Goal: Task Accomplishment & Management: Manage account settings

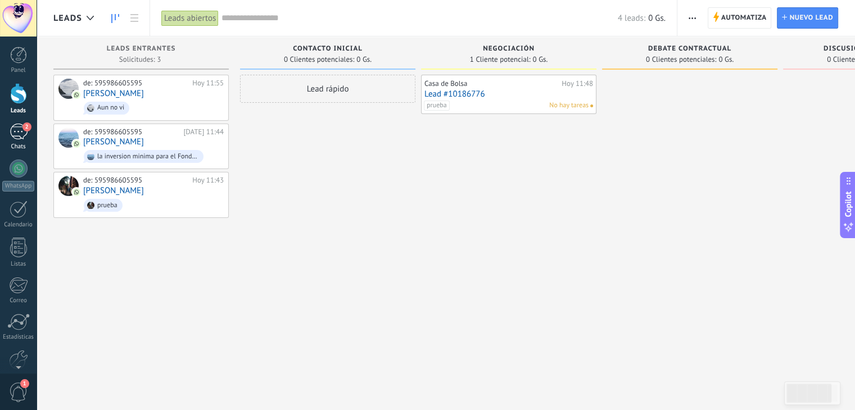
click at [13, 131] on div "2" at bounding box center [19, 132] width 18 height 16
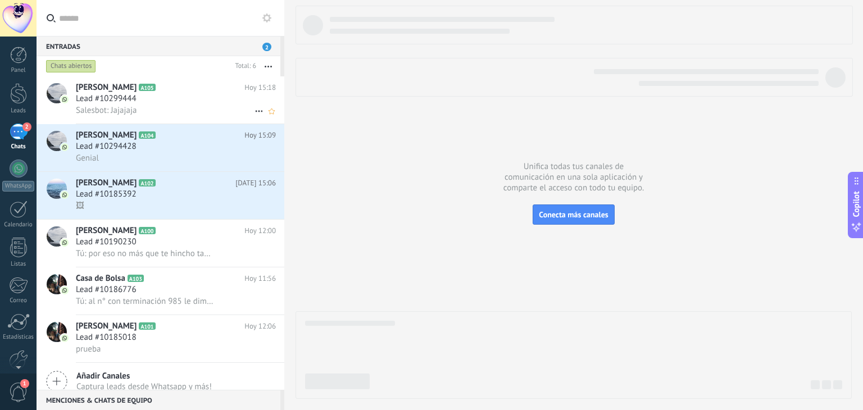
click at [133, 93] on h2 "Joaco A105" at bounding box center [160, 87] width 169 height 11
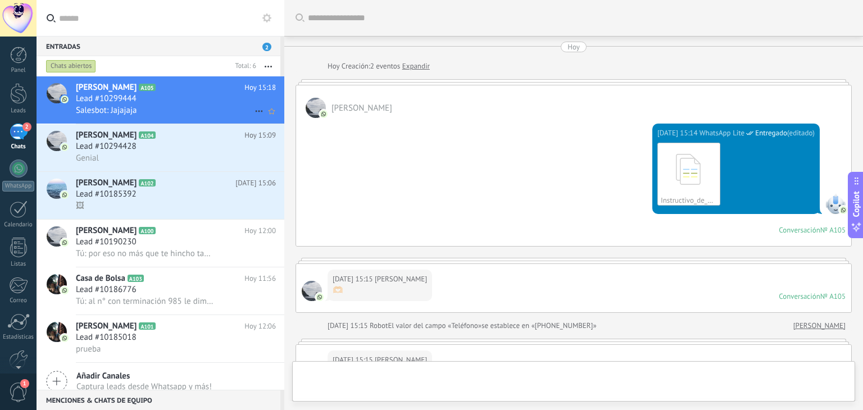
scroll to position [310, 0]
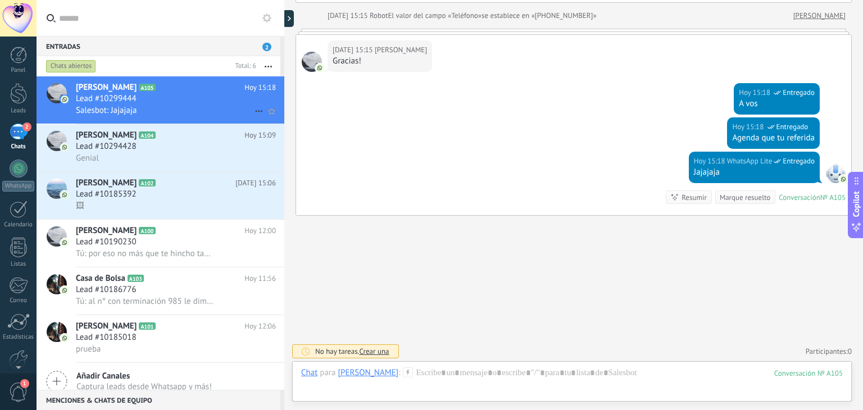
click at [255, 114] on icon at bounding box center [258, 110] width 13 height 13
click at [454, 292] on div at bounding box center [431, 205] width 863 height 410
click at [144, 148] on div "Lead #10294428" at bounding box center [176, 146] width 200 height 11
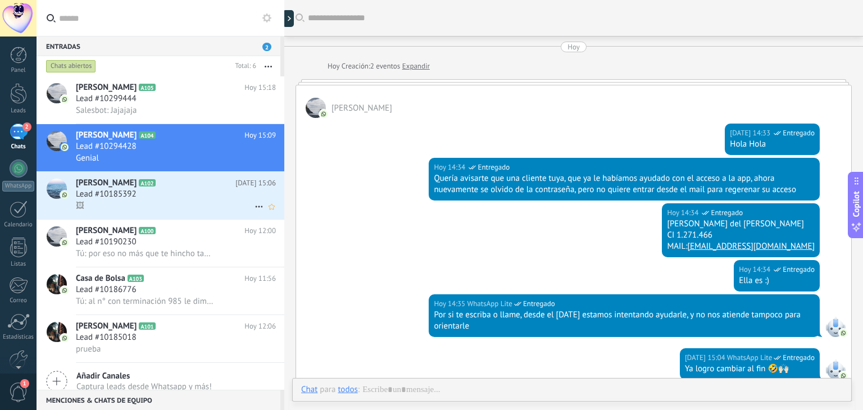
click at [161, 192] on div "Lead #10185392" at bounding box center [176, 194] width 200 height 11
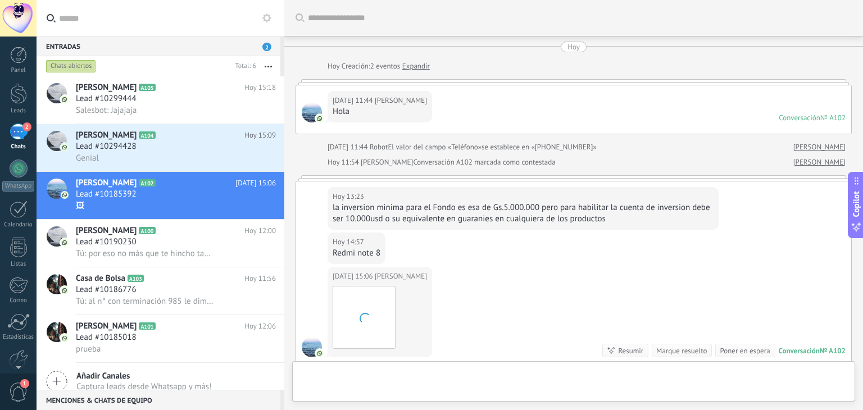
scroll to position [154, 0]
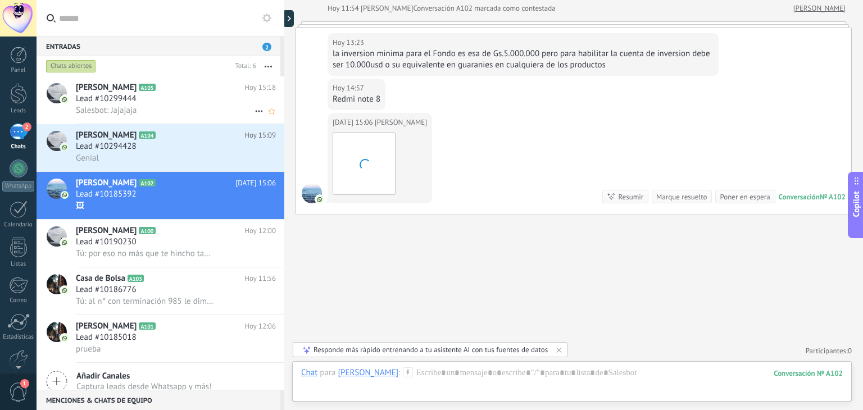
click at [253, 115] on icon at bounding box center [258, 110] width 13 height 13
click at [272, 115] on span "Conversación cerrada" at bounding box center [309, 118] width 76 height 22
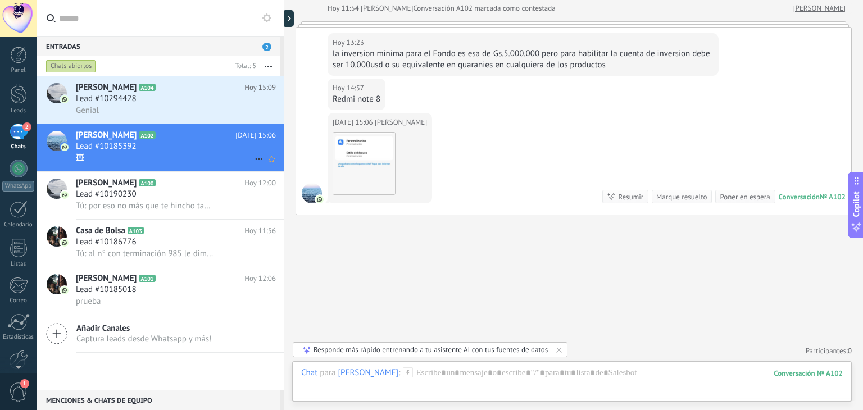
click at [254, 160] on icon at bounding box center [258, 158] width 13 height 13
click at [299, 188] on span "Conversación cerrada" at bounding box center [309, 189] width 76 height 22
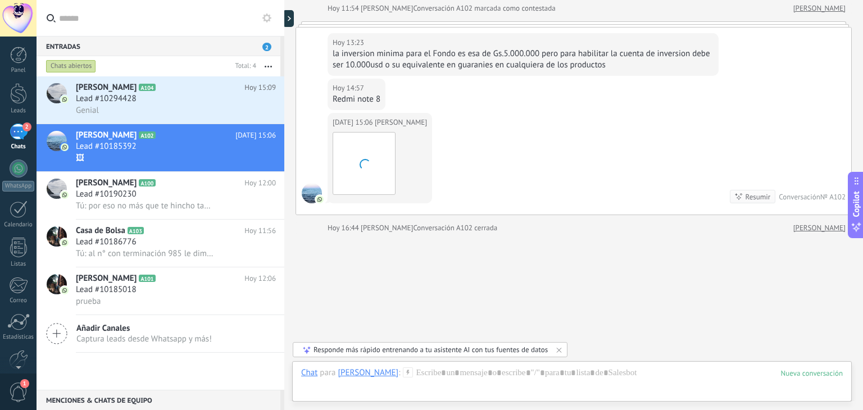
scroll to position [172, 0]
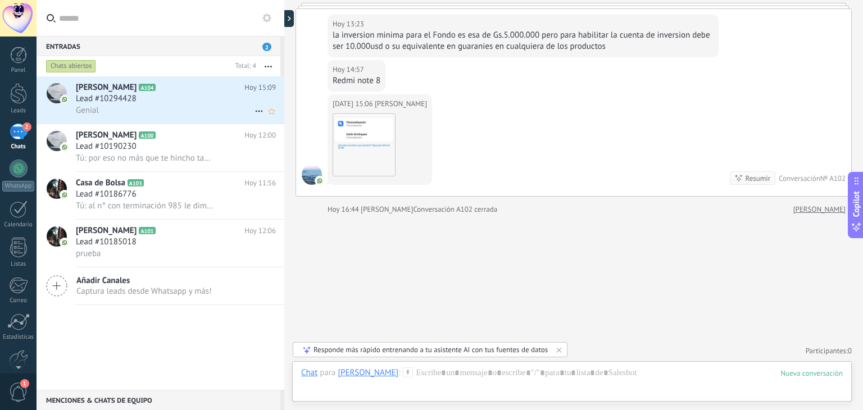
click at [252, 111] on icon at bounding box center [258, 110] width 13 height 13
click at [301, 140] on span "Conversación cerrada" at bounding box center [309, 140] width 76 height 22
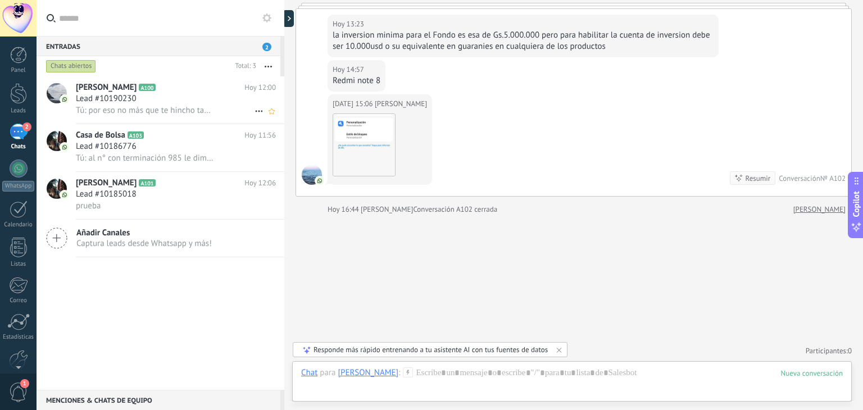
click at [252, 115] on icon at bounding box center [258, 110] width 13 height 13
click at [317, 120] on span "Conversación cerrada" at bounding box center [309, 118] width 76 height 22
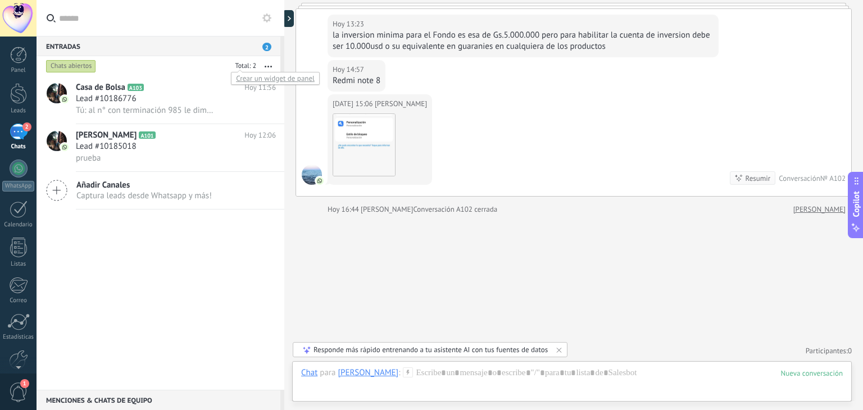
click at [253, 67] on div at bounding box center [243, 66] width 25 height 11
click at [284, 80] on div "Crear un widget de panel" at bounding box center [275, 78] width 89 height 13
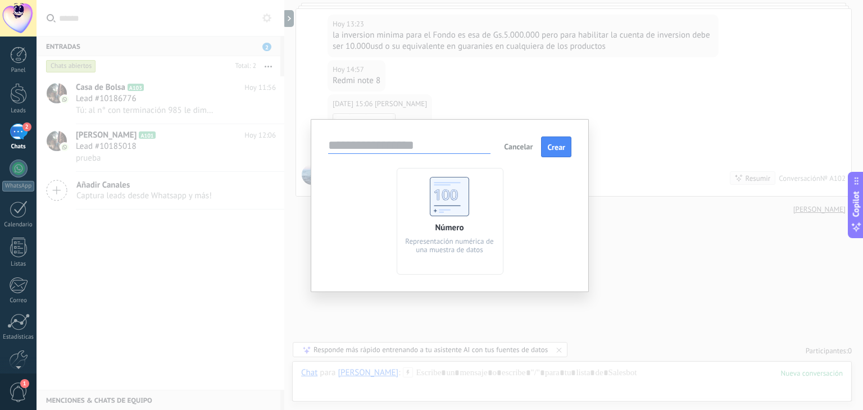
click at [516, 147] on span "Cancelar" at bounding box center [518, 147] width 29 height 10
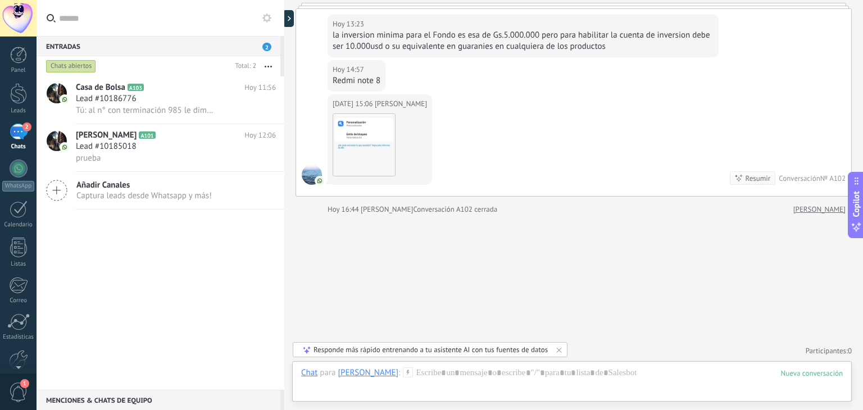
click at [268, 48] on span "2" at bounding box center [266, 47] width 9 height 8
click at [192, 50] on div "Entradas 2" at bounding box center [159, 46] width 244 height 20
click at [28, 134] on link "2 Chats" at bounding box center [18, 137] width 37 height 27
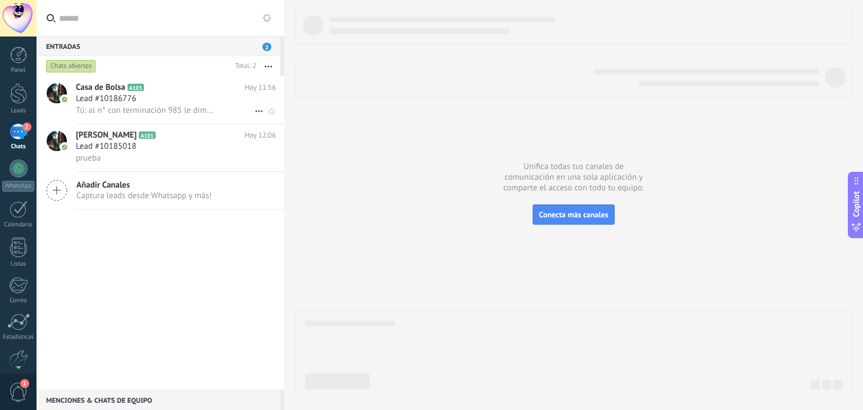
click at [256, 112] on use at bounding box center [258, 112] width 7 height 2
click at [304, 117] on span "Conversación cerrada" at bounding box center [309, 118] width 76 height 22
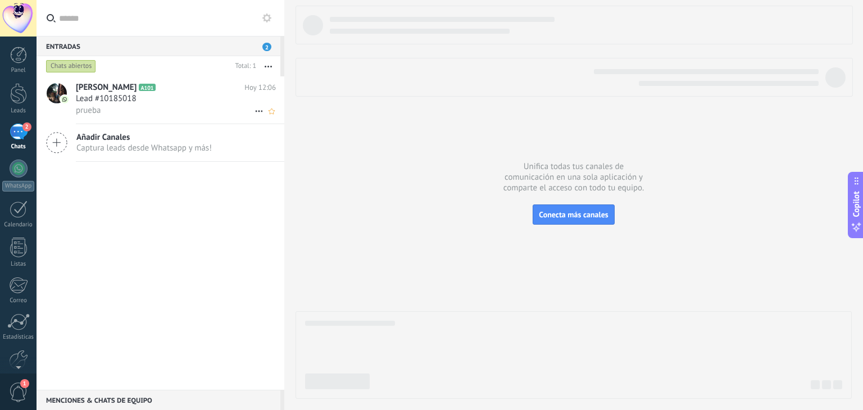
click at [255, 112] on use at bounding box center [258, 112] width 7 height 2
click at [305, 116] on span "Conversación cerrada" at bounding box center [309, 118] width 76 height 22
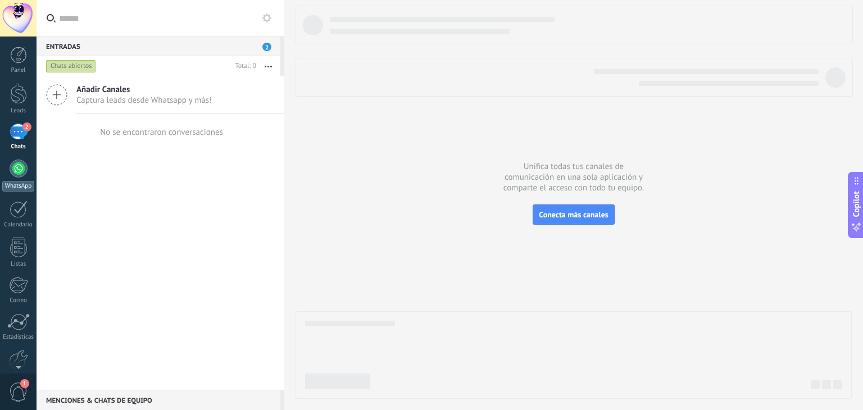
click at [20, 181] on div "WhatsApp" at bounding box center [18, 186] width 32 height 11
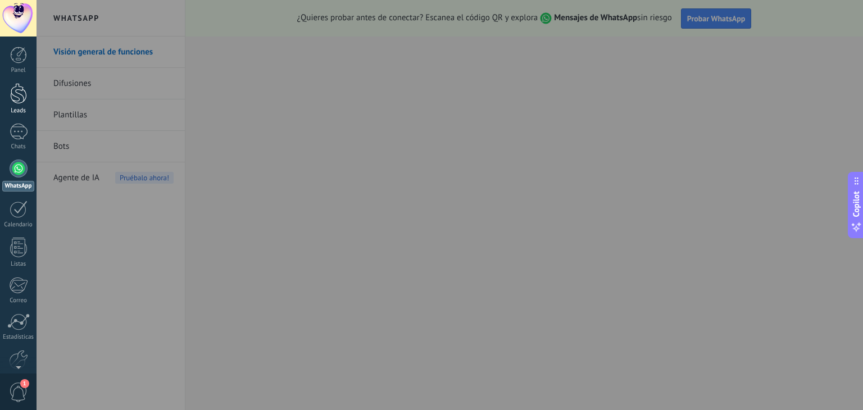
click at [21, 105] on link "Leads" at bounding box center [18, 98] width 37 height 31
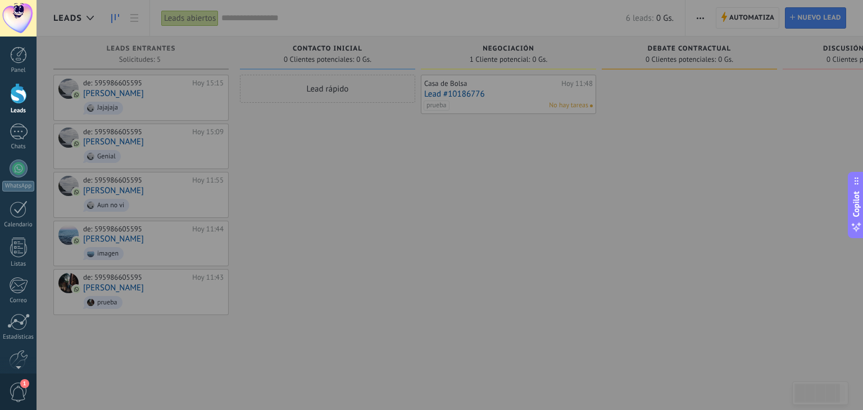
click at [461, 202] on div at bounding box center [468, 205] width 863 height 410
click at [657, 63] on div at bounding box center [468, 205] width 863 height 410
click at [382, 211] on div at bounding box center [468, 205] width 863 height 410
click at [149, 108] on div at bounding box center [468, 205] width 863 height 410
click at [77, 108] on div at bounding box center [468, 205] width 863 height 410
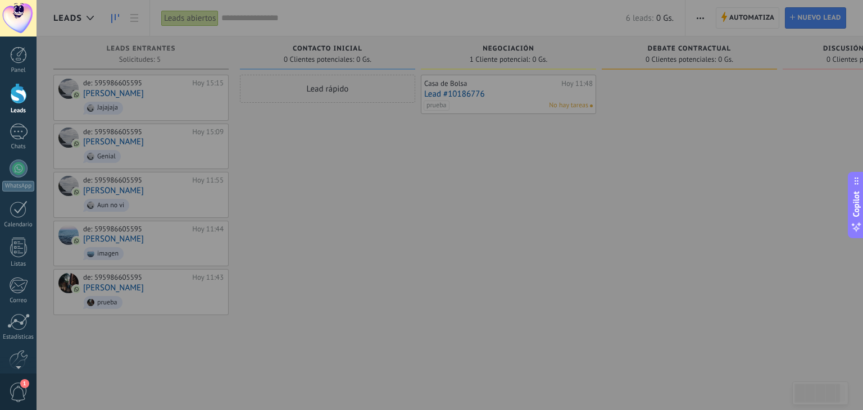
click at [137, 19] on div at bounding box center [468, 205] width 863 height 410
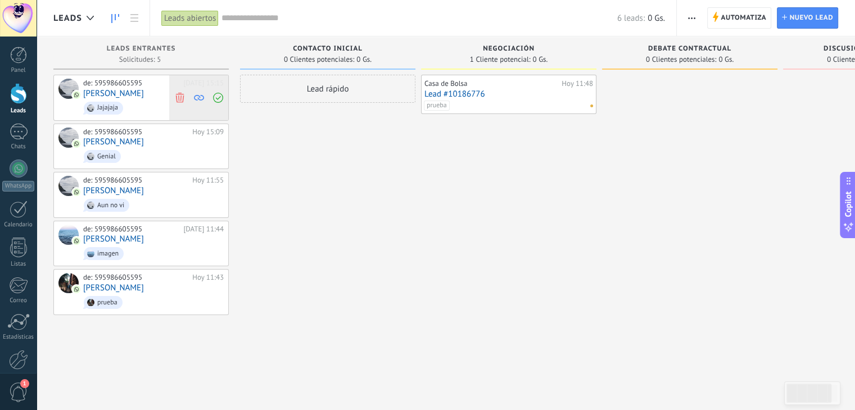
click at [217, 97] on icon at bounding box center [218, 98] width 10 height 10
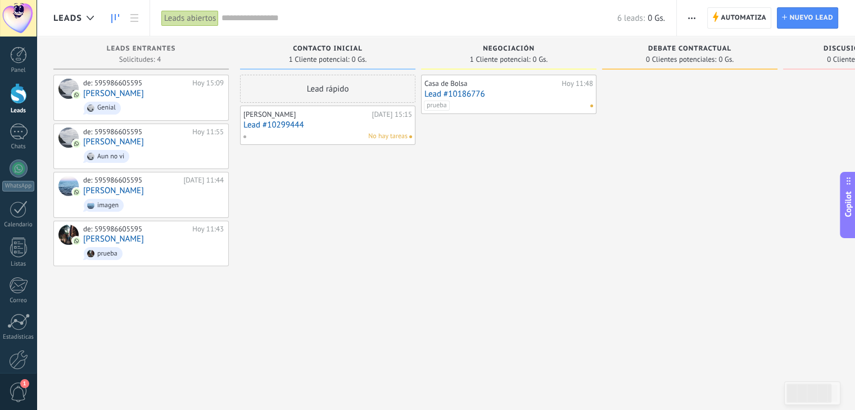
click at [387, 137] on span "No hay tareas" at bounding box center [387, 136] width 39 height 10
click at [403, 138] on span "No hay tareas" at bounding box center [387, 136] width 39 height 10
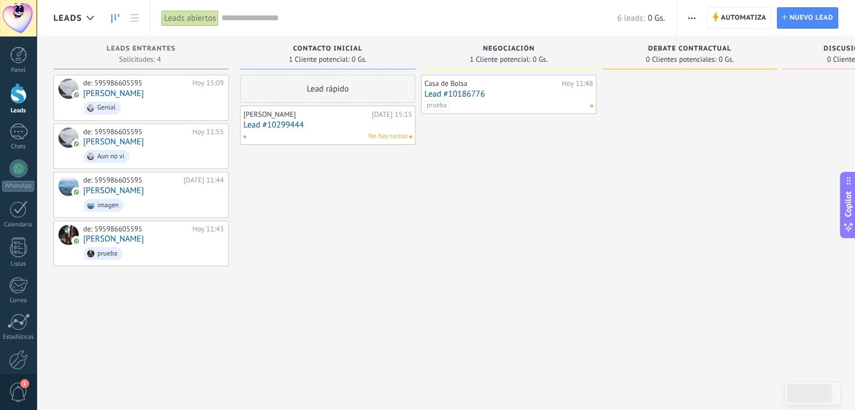
click at [403, 138] on span "No hay tareas" at bounding box center [387, 136] width 39 height 10
click at [290, 124] on link "Lead #10299444" at bounding box center [327, 125] width 169 height 10
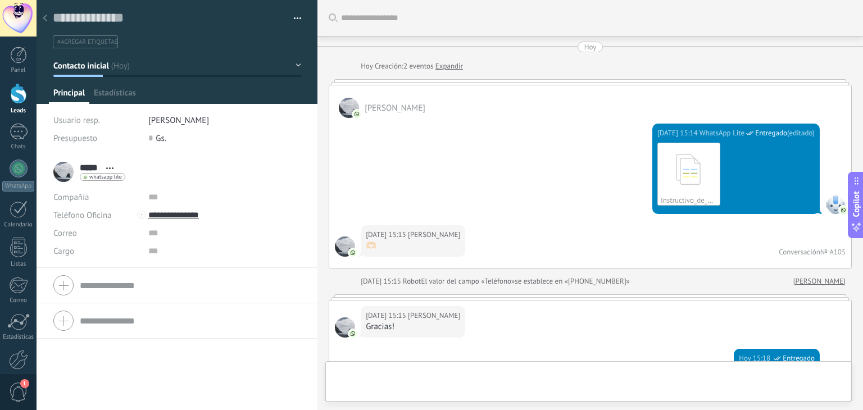
scroll to position [315, 0]
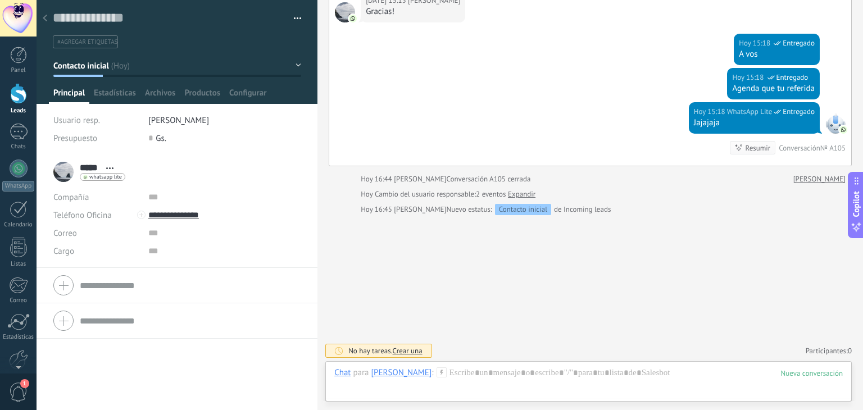
click at [19, 98] on div at bounding box center [18, 93] width 17 height 21
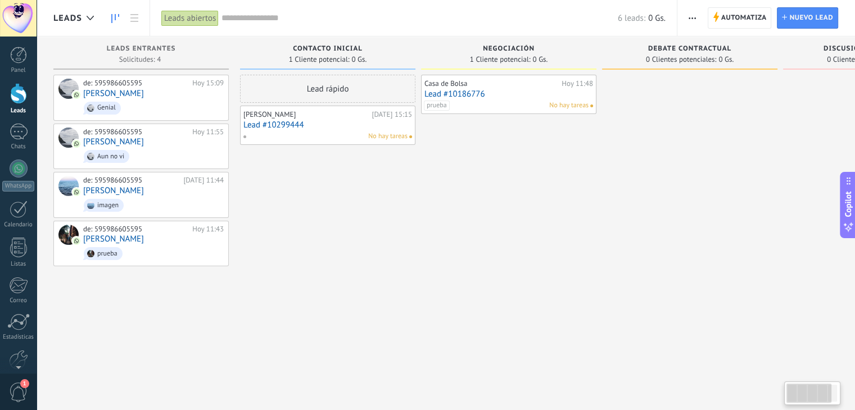
click at [331, 124] on link "Lead #10299444" at bounding box center [327, 125] width 169 height 10
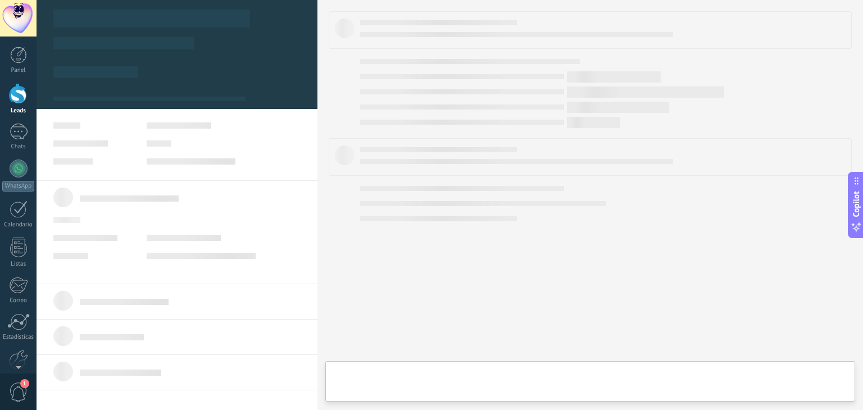
type textarea "**********"
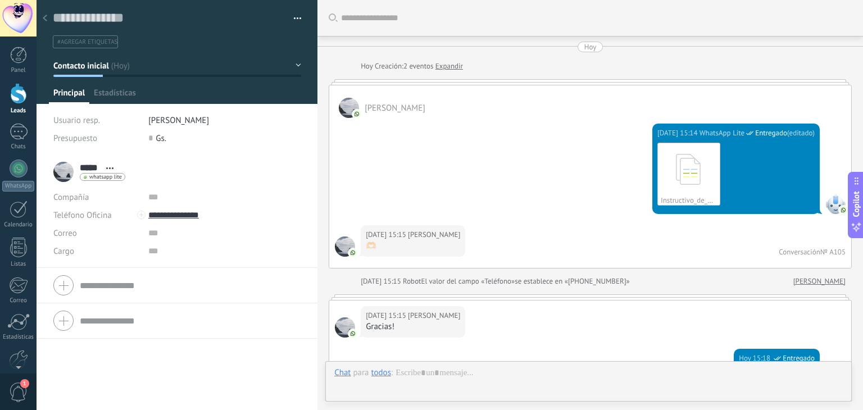
scroll to position [315, 0]
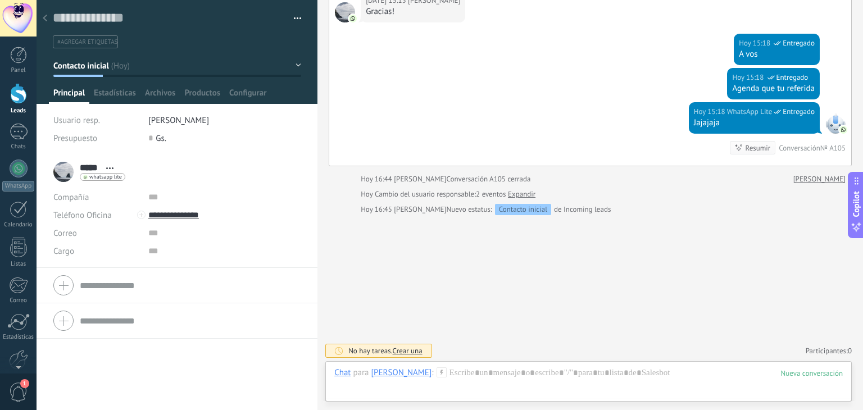
click at [294, 17] on button "button" at bounding box center [293, 18] width 16 height 17
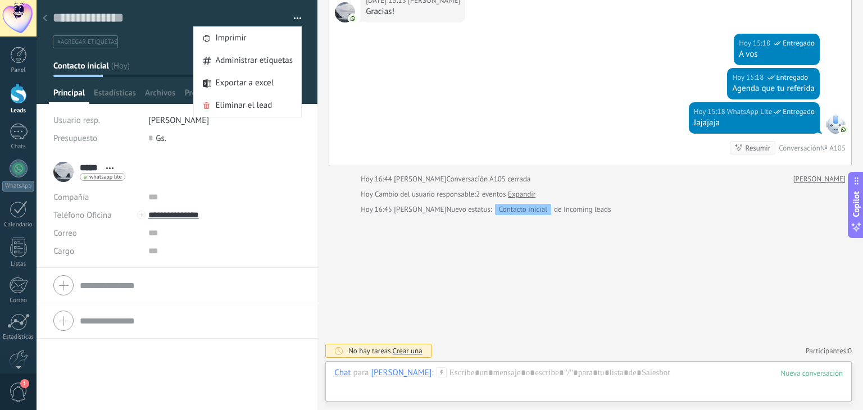
click at [294, 17] on button "button" at bounding box center [293, 18] width 16 height 17
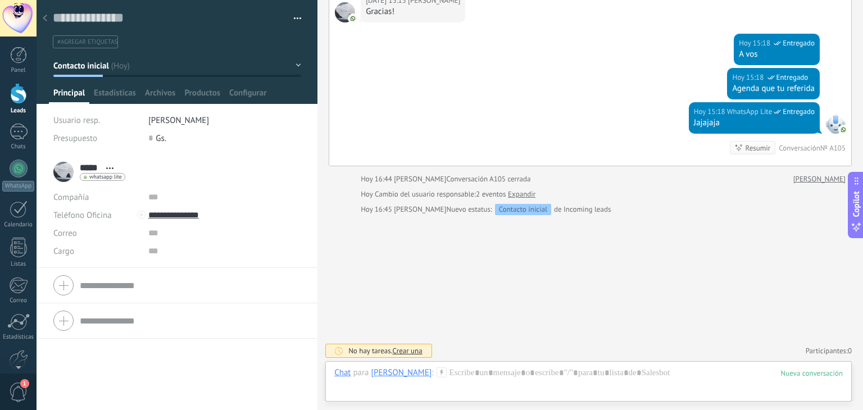
click at [290, 66] on button "Contacto inicial" at bounding box center [177, 66] width 248 height 20
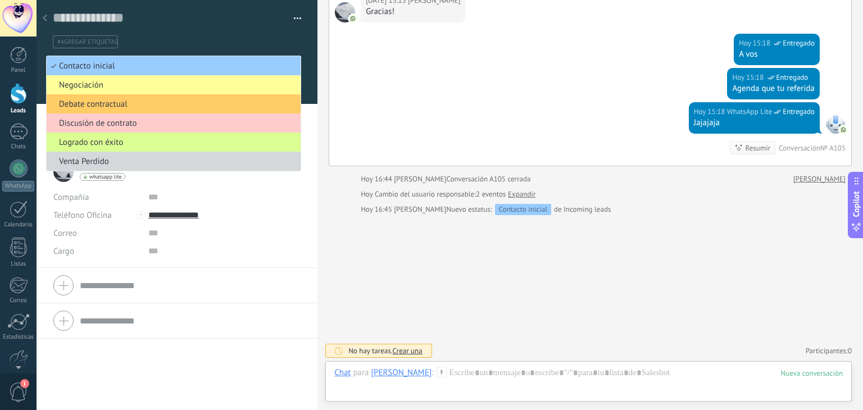
click at [107, 144] on span "Logrado con éxito" at bounding box center [172, 142] width 251 height 11
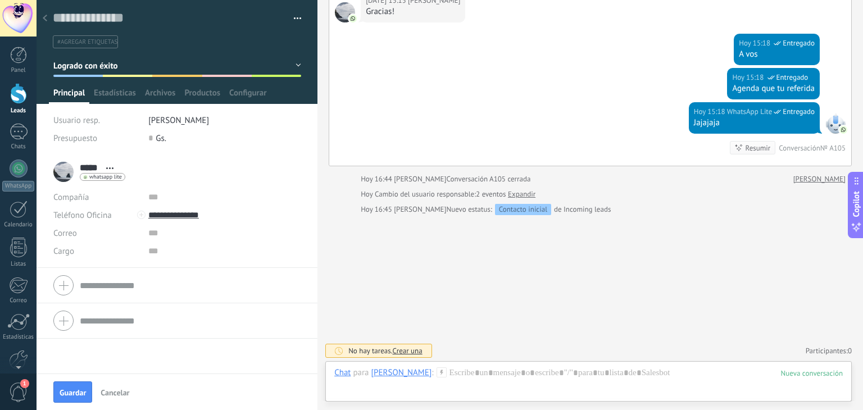
drag, startPoint x: 70, startPoint y: 391, endPoint x: 99, endPoint y: 385, distance: 29.7
click at [70, 391] on span "Guardar" at bounding box center [73, 393] width 26 height 8
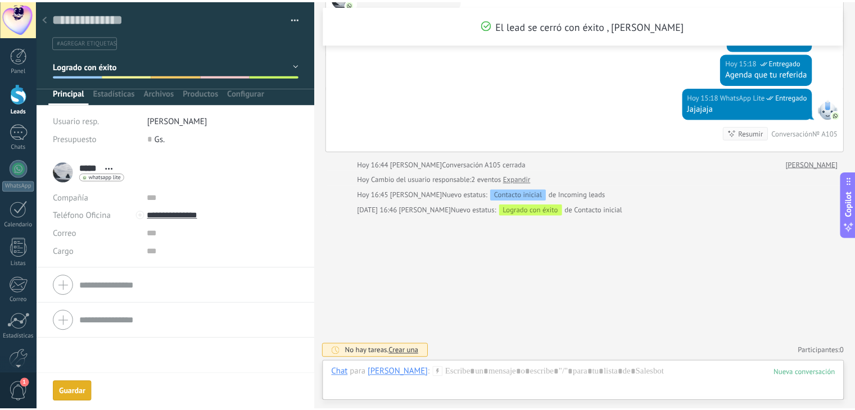
scroll to position [377, 0]
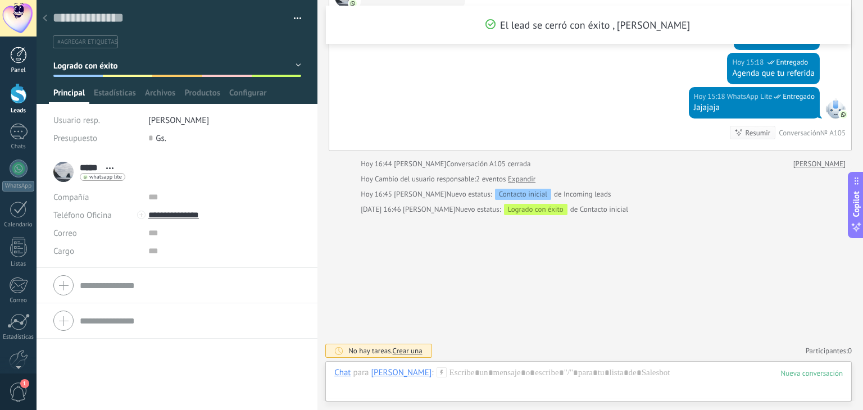
click at [18, 67] on div "Panel" at bounding box center [18, 70] width 33 height 7
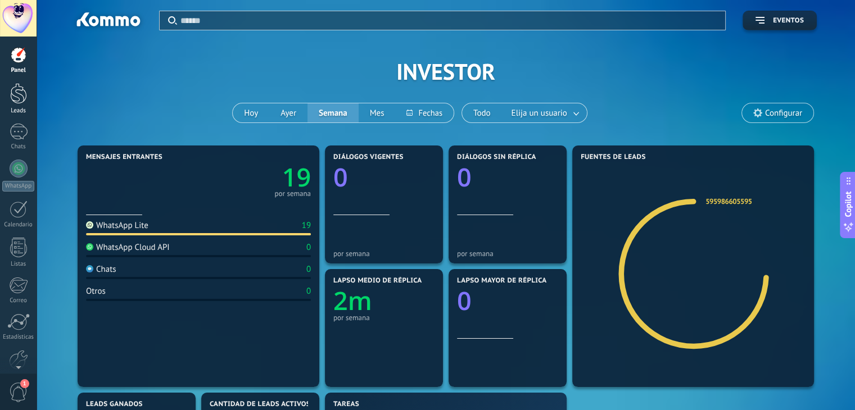
click at [21, 98] on div at bounding box center [18, 93] width 17 height 21
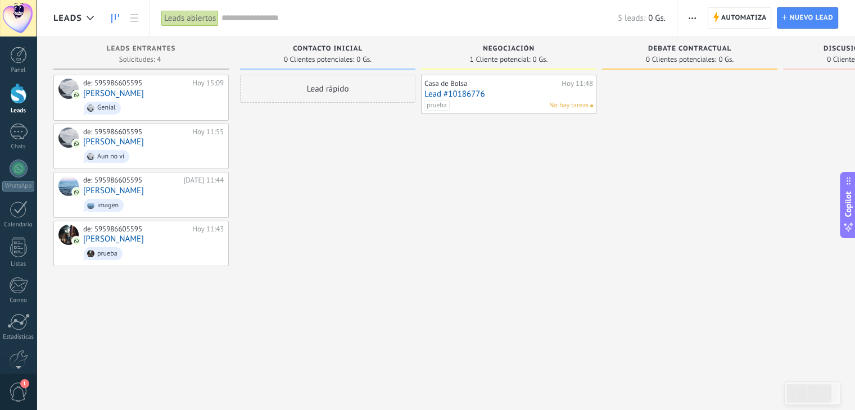
click at [834, 66] on div "Discusión de contrato 0 Clientes potenciales: 0 Gs." at bounding box center [870, 53] width 175 height 33
drag, startPoint x: 837, startPoint y: 77, endPoint x: 728, endPoint y: 147, distance: 129.2
click at [740, 122] on div "Leads Entrantes Solicitudes: 4 0 0 0 4 0 0 0 4 de: 595986605595 [DATE] 15:09 [P…" at bounding box center [513, 188] width 921 height 302
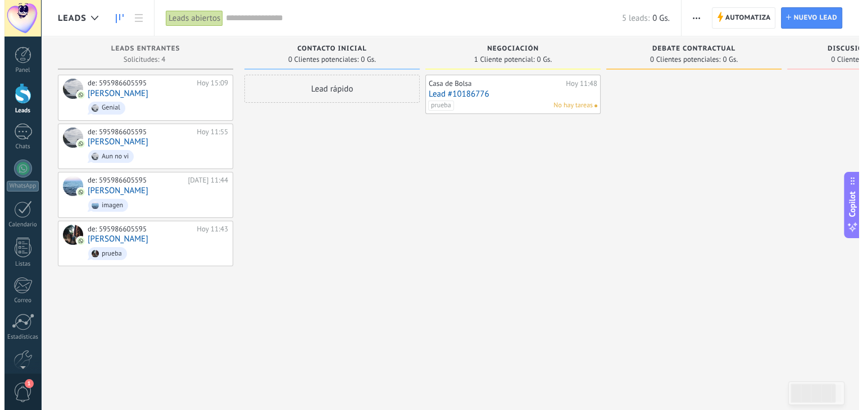
scroll to position [0, 1]
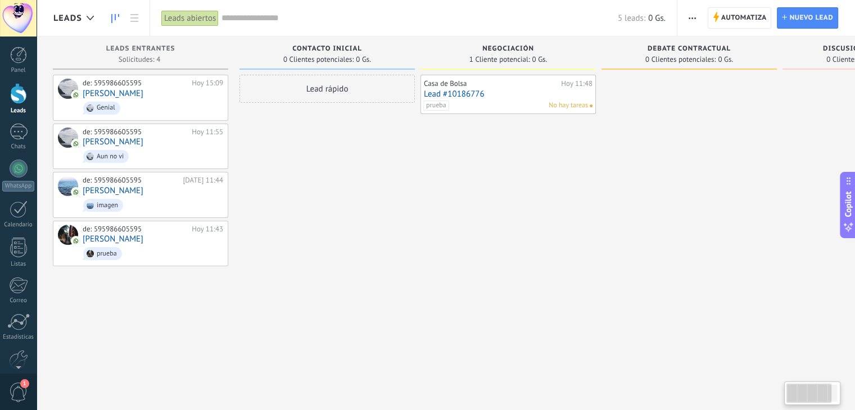
click at [633, 234] on div at bounding box center [688, 206] width 175 height 263
click at [482, 183] on div "Casa de Bolsa [DATE] 11:48 Lead #10186776 prueba No hay tareas" at bounding box center [507, 206] width 175 height 263
click at [697, 20] on button "button" at bounding box center [692, 17] width 16 height 21
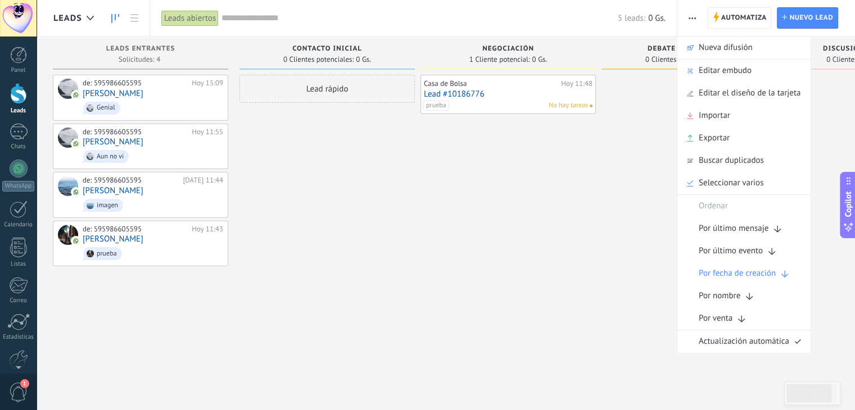
click at [479, 285] on div "Casa de Bolsa [DATE] 11:48 Lead #10186776 prueba No hay tareas" at bounding box center [507, 206] width 175 height 263
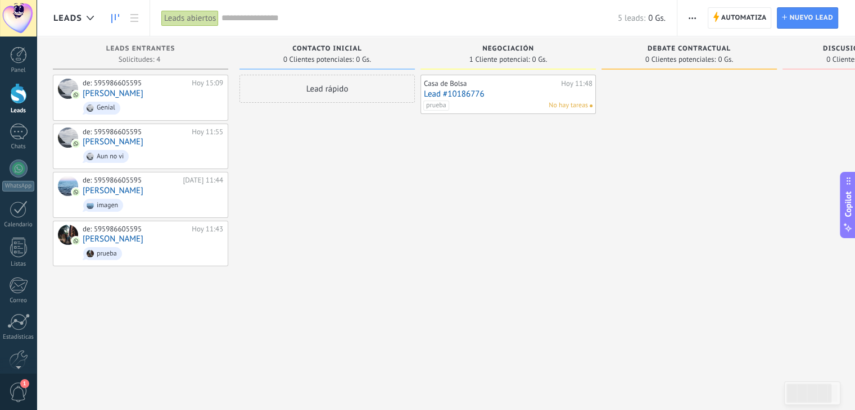
click at [407, 242] on div "Lead rápido" at bounding box center [326, 206] width 175 height 263
click at [13, 62] on div at bounding box center [18, 55] width 17 height 17
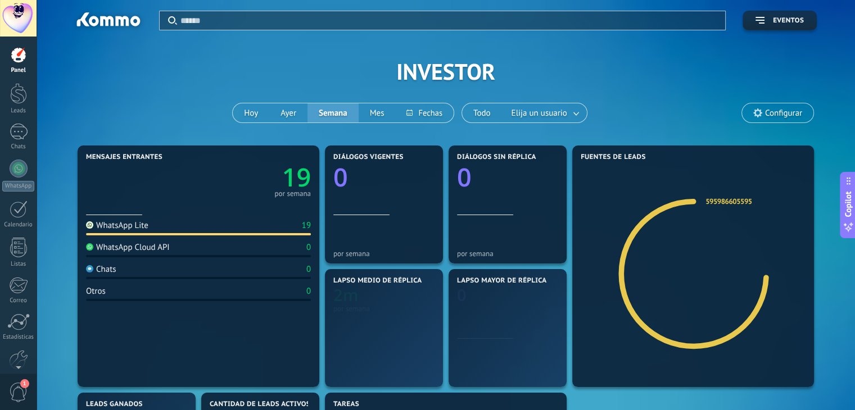
click at [371, 19] on input "text" at bounding box center [449, 21] width 538 height 12
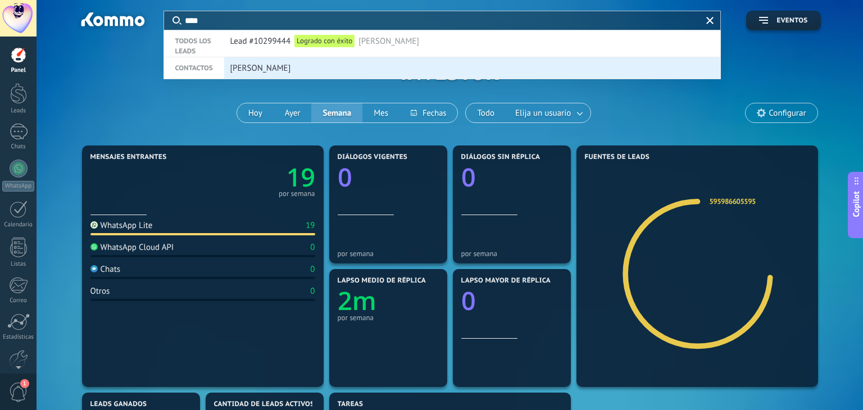
type input "****"
click at [311, 63] on div "[PERSON_NAME]" at bounding box center [469, 68] width 479 height 21
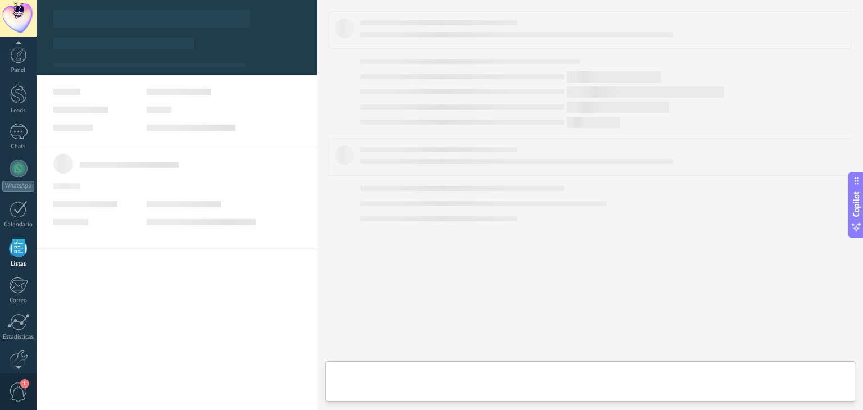
scroll to position [29, 0]
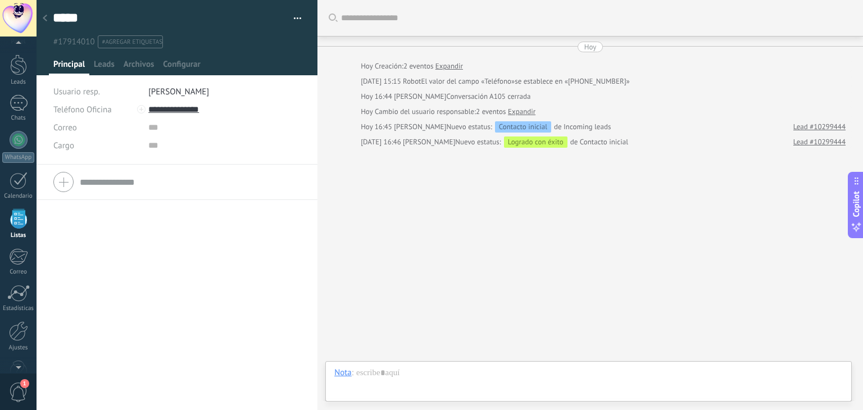
click at [296, 19] on button "button" at bounding box center [293, 18] width 16 height 17
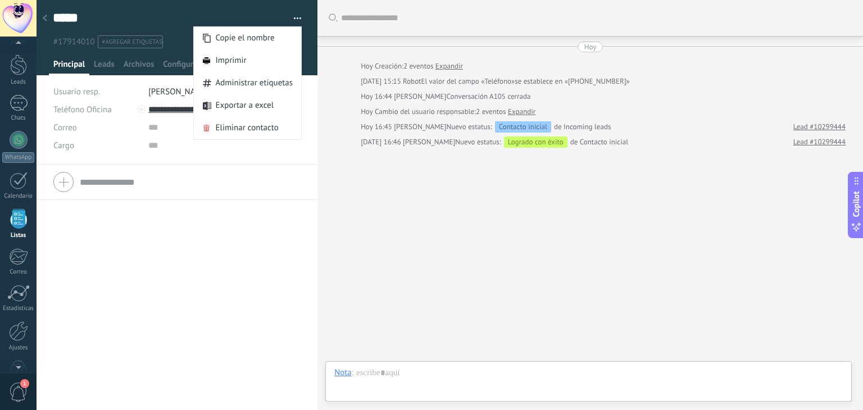
click at [296, 19] on button "button" at bounding box center [293, 18] width 16 height 17
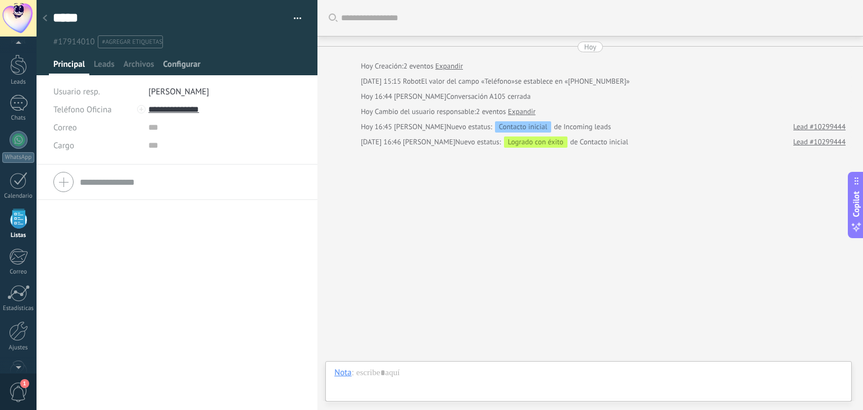
click at [183, 63] on span "Configurar" at bounding box center [181, 67] width 37 height 16
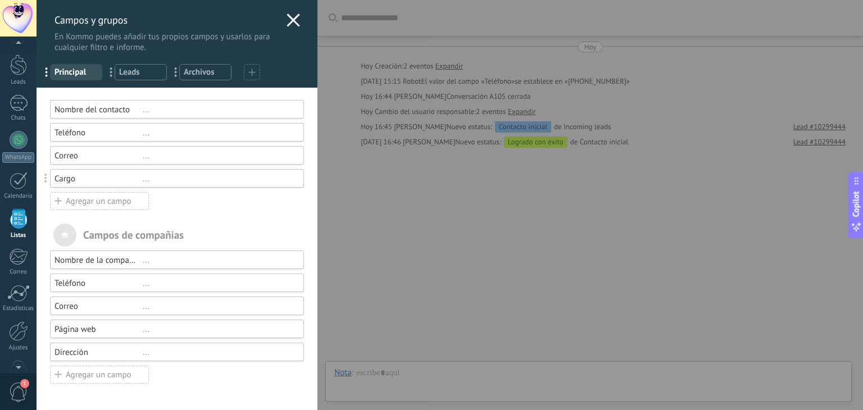
click at [251, 74] on use at bounding box center [251, 72] width 7 height 7
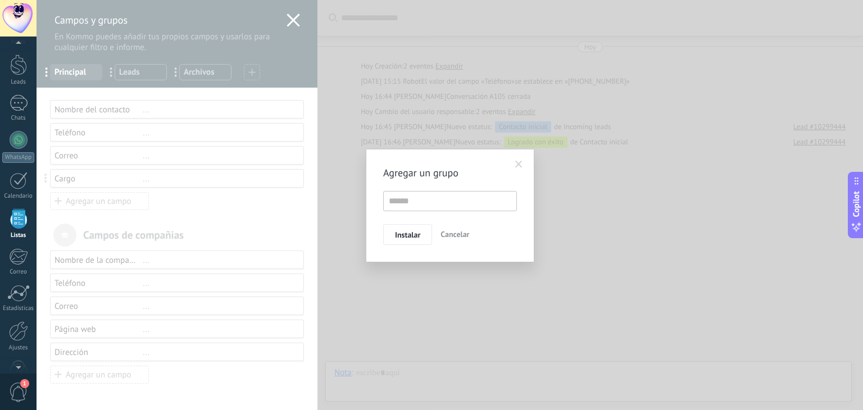
click at [447, 234] on span "Cancelar" at bounding box center [454, 234] width 29 height 10
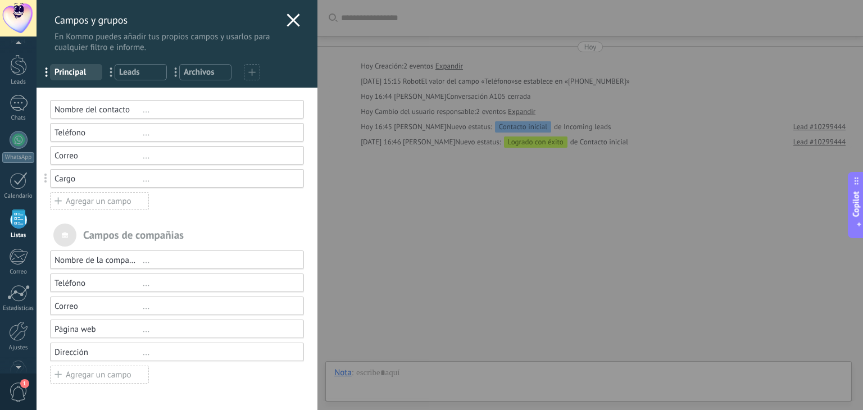
click at [290, 22] on icon at bounding box center [293, 19] width 13 height 13
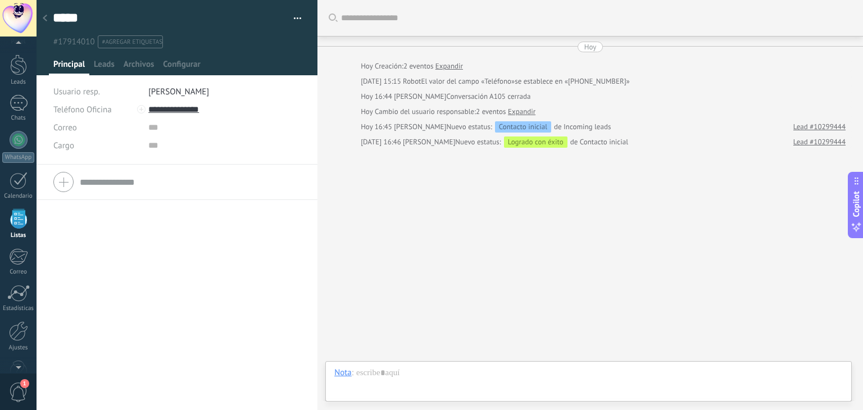
click at [130, 42] on span "#agregar etiquetas" at bounding box center [132, 42] width 60 height 8
click at [110, 68] on span "Leads" at bounding box center [104, 67] width 21 height 16
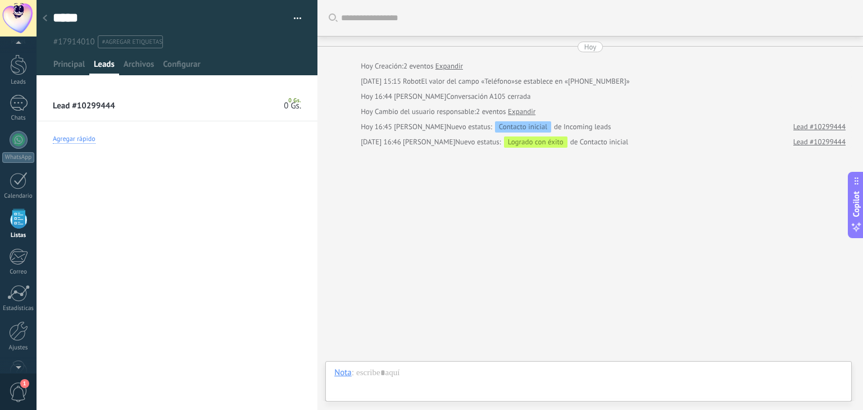
click at [84, 142] on div "Agregar rápido" at bounding box center [74, 139] width 43 height 9
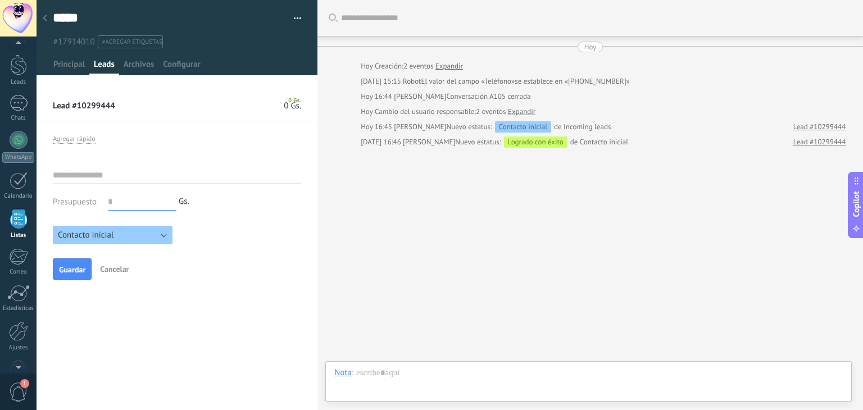
click at [112, 266] on span "Cancelar" at bounding box center [114, 269] width 29 height 10
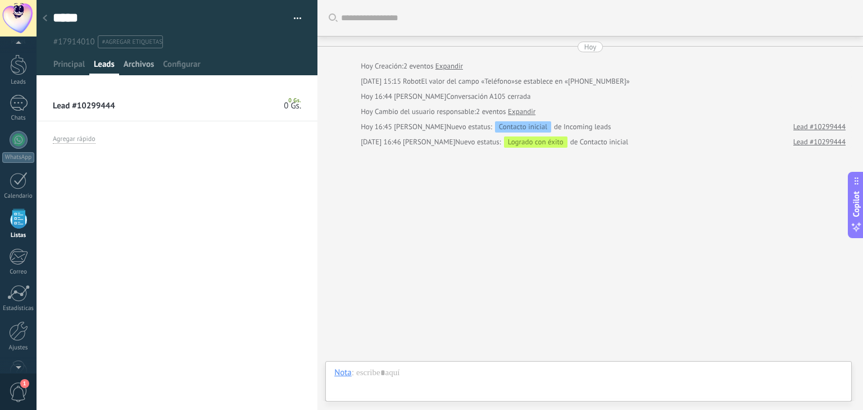
click at [134, 65] on span "Archivos" at bounding box center [139, 67] width 30 height 16
click at [658, 203] on div "Buscar Carga más [DATE] [DATE] Creación: 2 eventos Expandir [DATE] 15:15 Robot …" at bounding box center [590, 205] width 546 height 410
click at [68, 69] on span "Principal" at bounding box center [68, 67] width 31 height 16
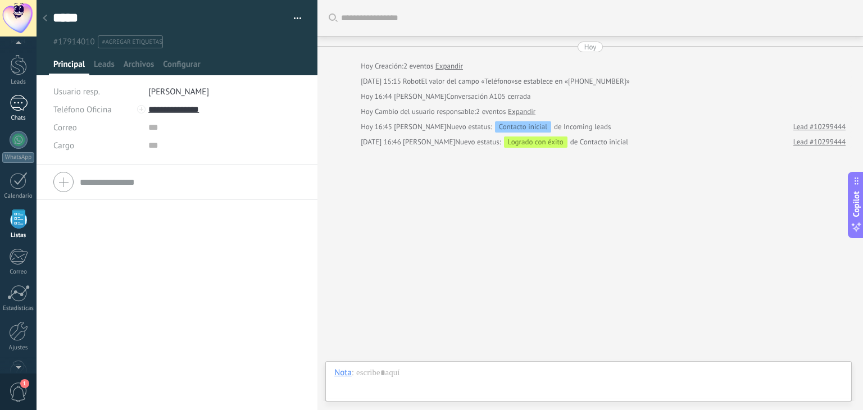
click at [16, 107] on div at bounding box center [19, 103] width 18 height 16
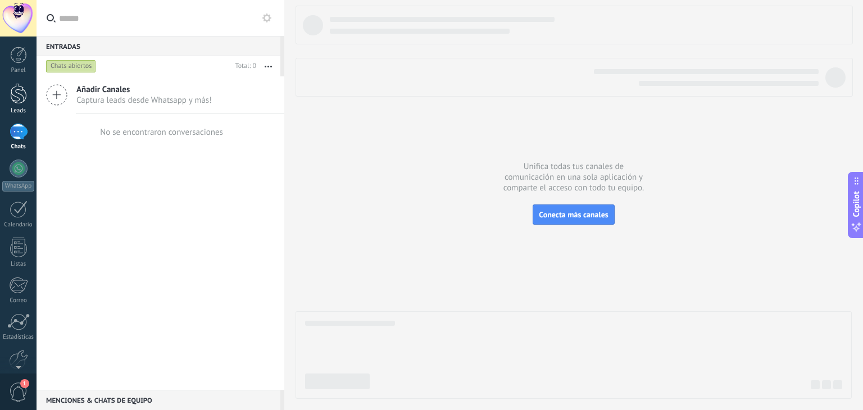
click at [22, 101] on div at bounding box center [18, 93] width 17 height 21
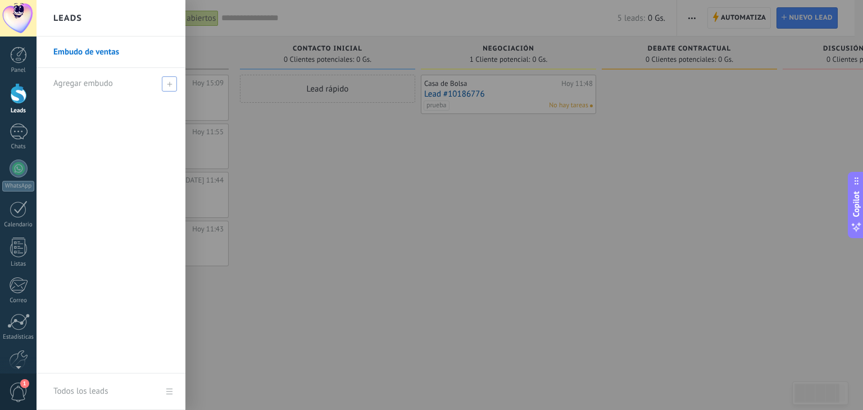
click at [169, 85] on icon at bounding box center [169, 83] width 5 height 5
click at [169, 85] on span at bounding box center [171, 84] width 10 height 8
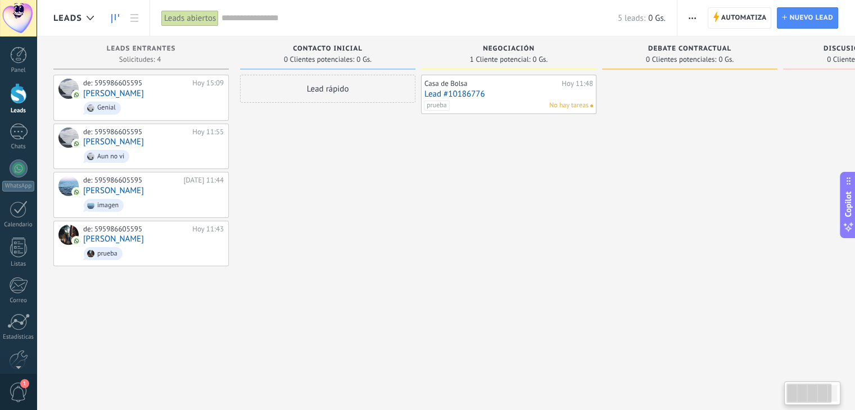
click at [452, 308] on div "Casa de Bolsa [DATE] 11:48 Lead #10186776 prueba No hay tareas" at bounding box center [508, 206] width 175 height 263
click at [23, 108] on div "Leads" at bounding box center [18, 110] width 33 height 7
click at [8, 60] on link "Panel" at bounding box center [18, 61] width 37 height 28
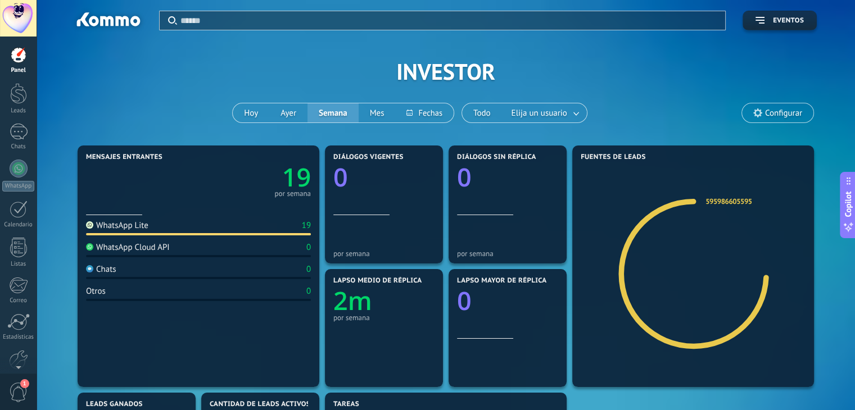
click at [302, 223] on div "19" at bounding box center [306, 225] width 9 height 11
click at [297, 174] on text "19" at bounding box center [296, 177] width 29 height 34
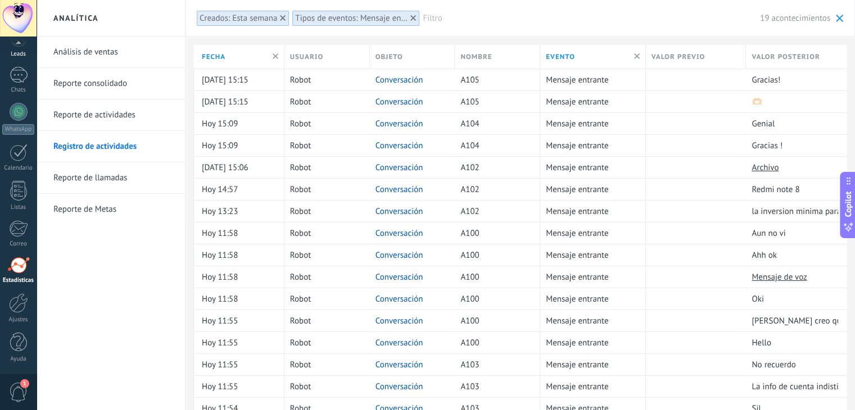
click at [16, 55] on div "Leads" at bounding box center [18, 54] width 33 height 7
